Goal: Obtain resource: Download file/media

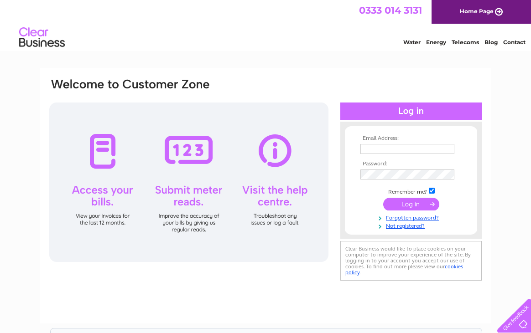
type input "Homebrewdoncaster@hotmail.co.uk"
click at [405, 203] on input "submit" at bounding box center [411, 204] width 56 height 13
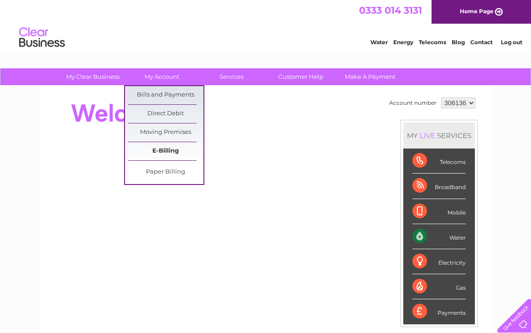
click at [160, 149] on link "E-Billing" at bounding box center [165, 151] width 75 height 18
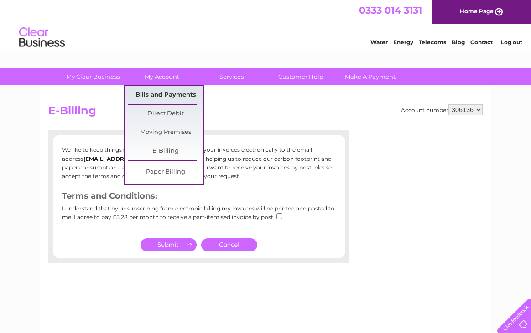
click at [166, 92] on link "Bills and Payments" at bounding box center [165, 95] width 75 height 18
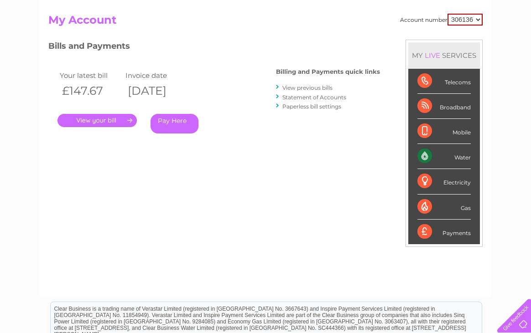
scroll to position [90, 0]
click at [297, 90] on link "View previous bills" at bounding box center [307, 88] width 50 height 7
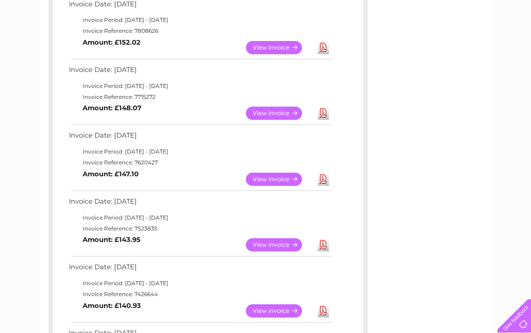
scroll to position [372, 0]
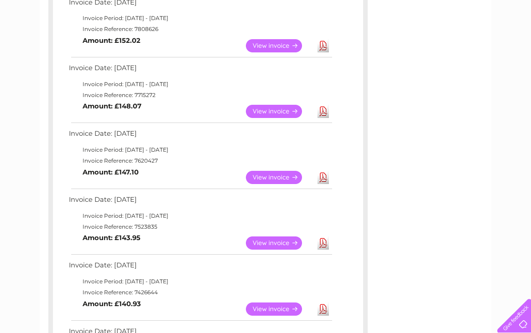
click at [282, 108] on link "View" at bounding box center [279, 111] width 67 height 13
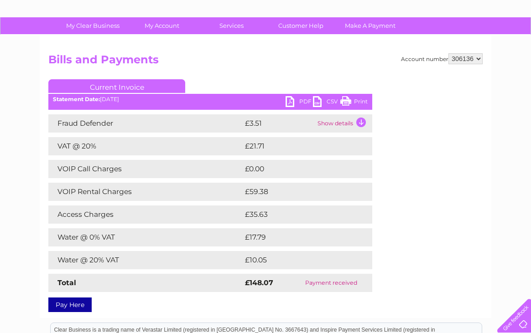
scroll to position [34, 0]
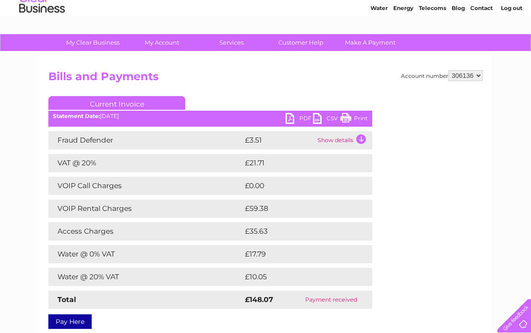
click at [344, 113] on link "Print" at bounding box center [353, 119] width 27 height 13
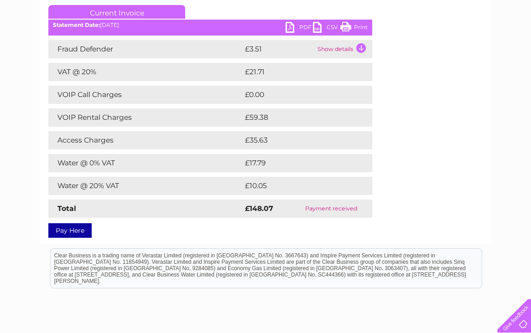
scroll to position [128, 0]
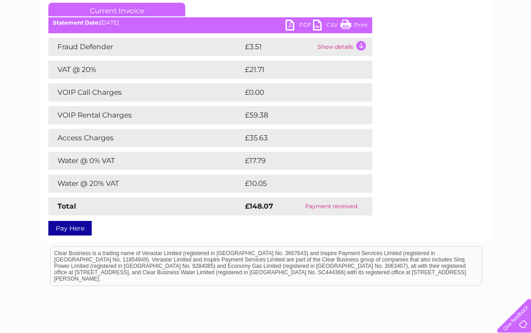
click at [439, 136] on div "Account number 306136 Bills and Payments Current Invoice PDF CSV Print" at bounding box center [265, 105] width 434 height 256
click at [294, 23] on link "PDF" at bounding box center [298, 26] width 27 height 13
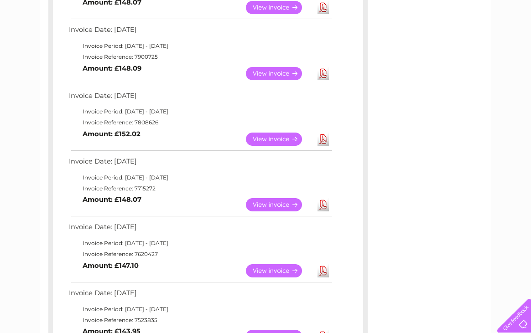
scroll to position [279, 0]
click at [264, 139] on link "View" at bounding box center [279, 139] width 67 height 13
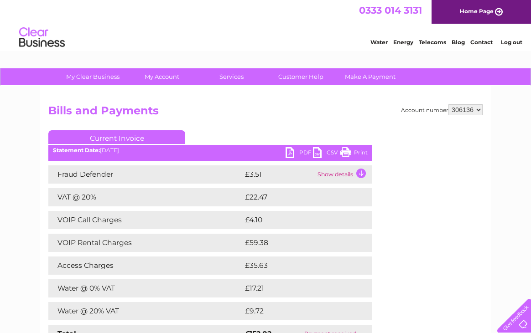
click at [289, 150] on link "PDF" at bounding box center [298, 153] width 27 height 13
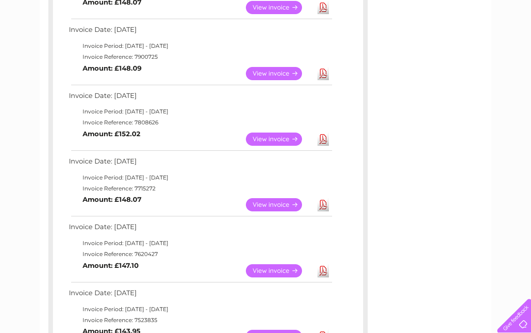
click at [268, 73] on link "View" at bounding box center [279, 73] width 67 height 13
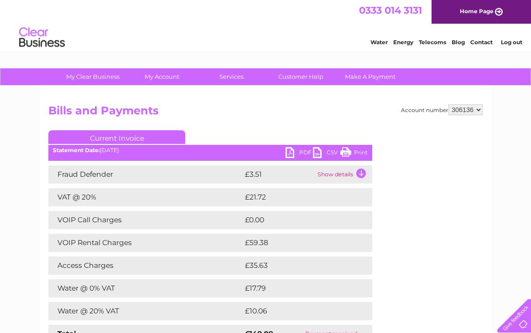
click at [321, 103] on div "Account number 306136 Bills and Payments Current Invoice PDF CSV Print" at bounding box center [265, 227] width 451 height 283
click at [314, 155] on link "CSV" at bounding box center [326, 153] width 27 height 13
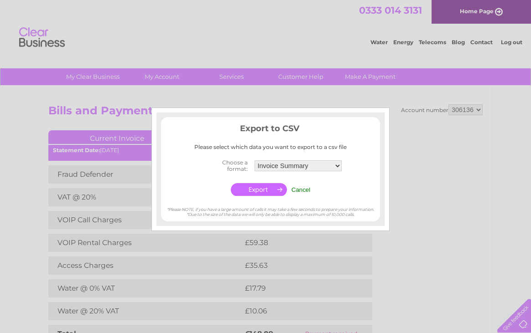
click at [394, 143] on div at bounding box center [265, 166] width 531 height 333
click at [295, 194] on td "Cancel" at bounding box center [301, 189] width 24 height 17
click at [301, 188] on input "Cancel" at bounding box center [300, 189] width 19 height 7
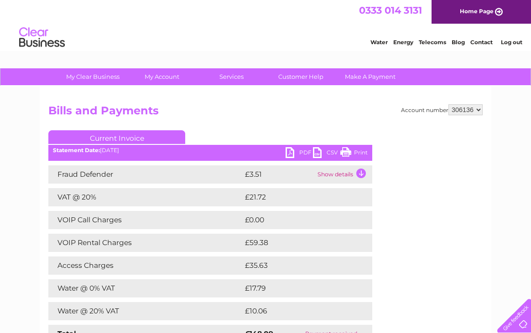
click at [293, 150] on link "PDF" at bounding box center [298, 153] width 27 height 13
click at [287, 151] on link "PDF" at bounding box center [298, 153] width 27 height 13
click at [288, 155] on link "PDF" at bounding box center [298, 153] width 27 height 13
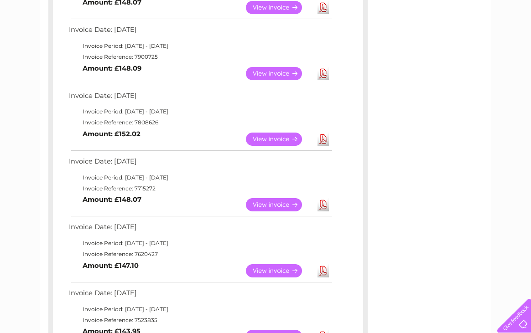
click at [109, 49] on td "Invoice Period: 1 July 2025 - 31 July 2025" at bounding box center [200, 46] width 267 height 11
click at [272, 8] on link "View" at bounding box center [279, 7] width 67 height 13
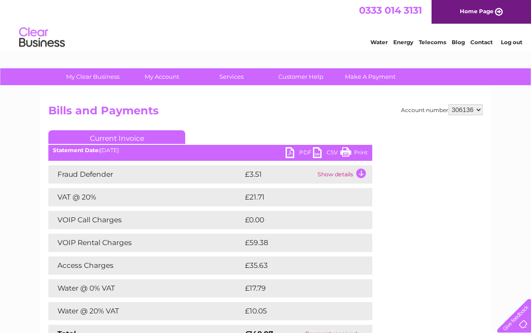
click at [289, 157] on link "PDF" at bounding box center [298, 153] width 27 height 13
